Goal: Transaction & Acquisition: Purchase product/service

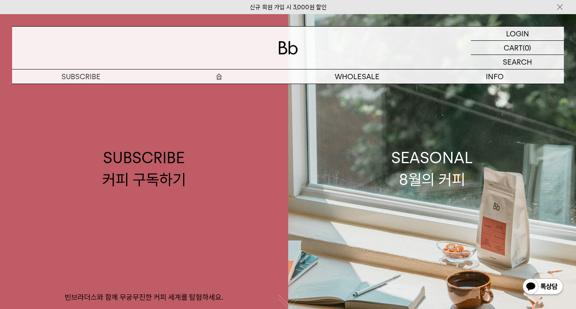
click at [213, 79] on p "숍" at bounding box center [219, 77] width 138 height 14
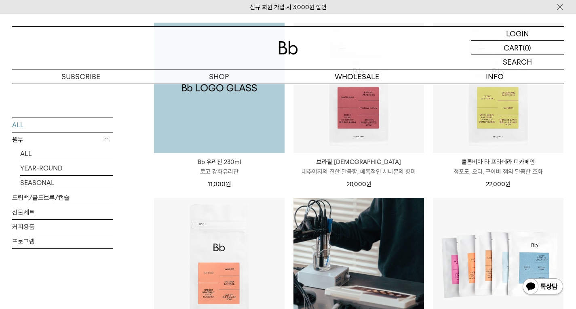
scroll to position [491, 0]
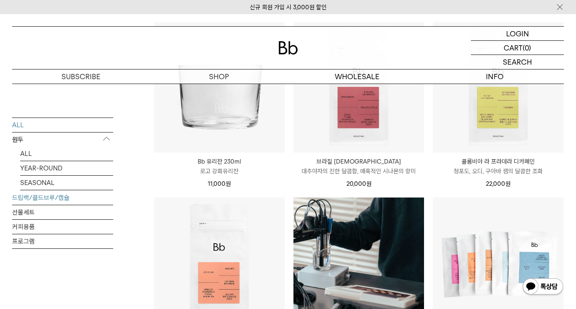
click at [46, 198] on link "드립백/콜드브루/캡슐" at bounding box center [62, 197] width 101 height 14
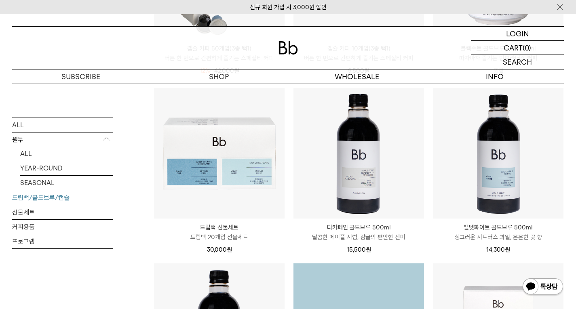
scroll to position [428, 0]
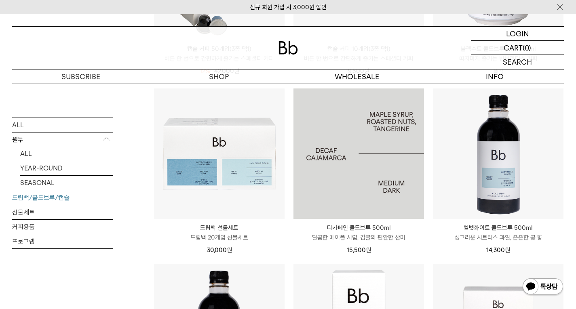
click at [368, 177] on img at bounding box center [358, 154] width 131 height 131
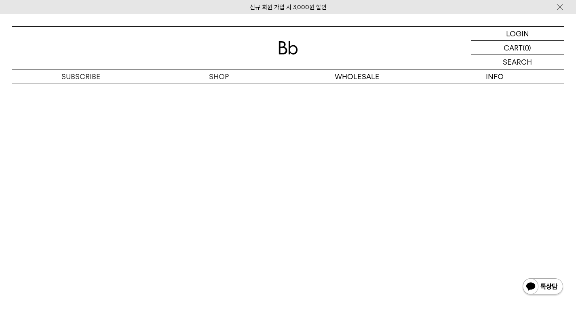
scroll to position [1564, 0]
